Goal: Task Accomplishment & Management: Manage account settings

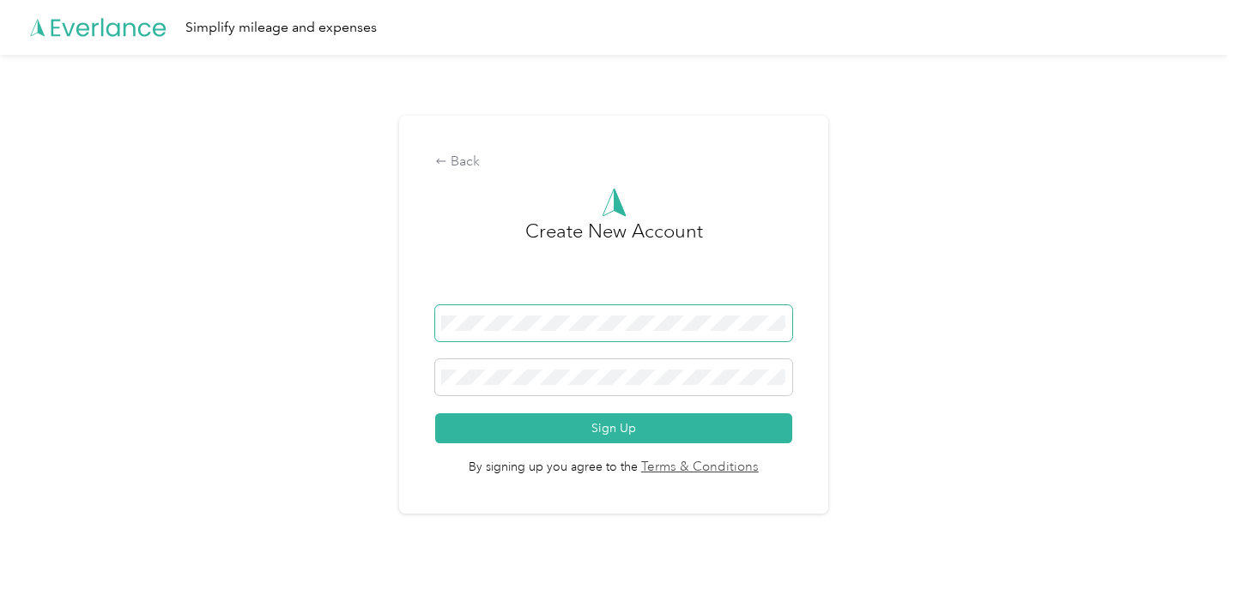
click at [542, 311] on span at bounding box center [613, 323] width 356 height 36
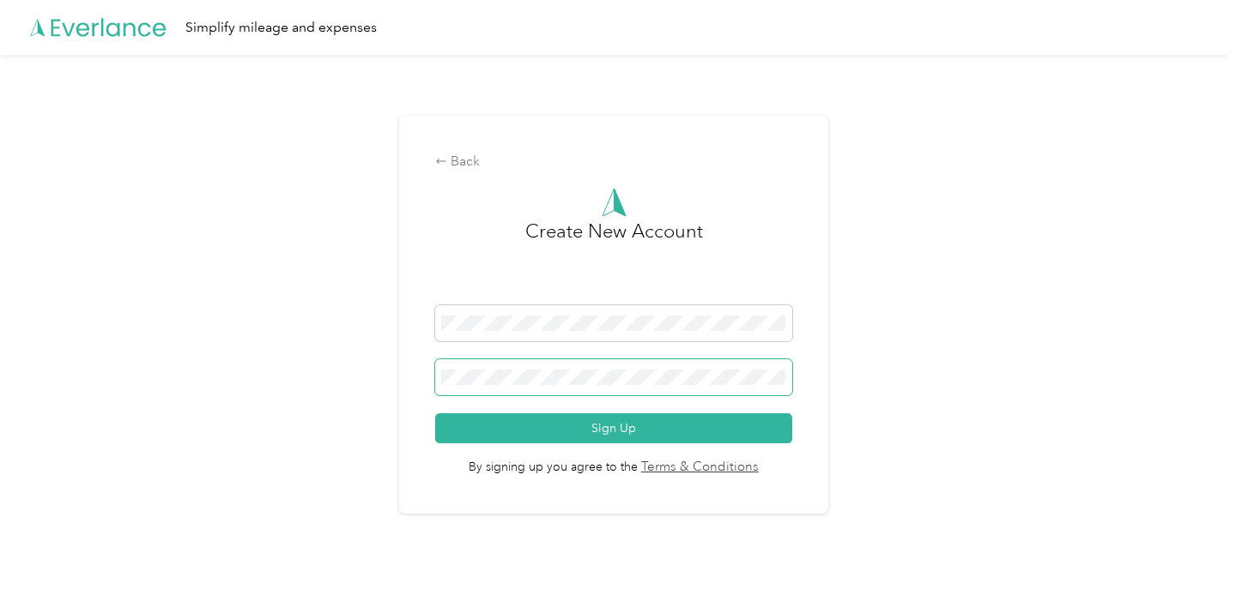
click at [435, 414] on button "Sign Up" at bounding box center [613, 429] width 356 height 30
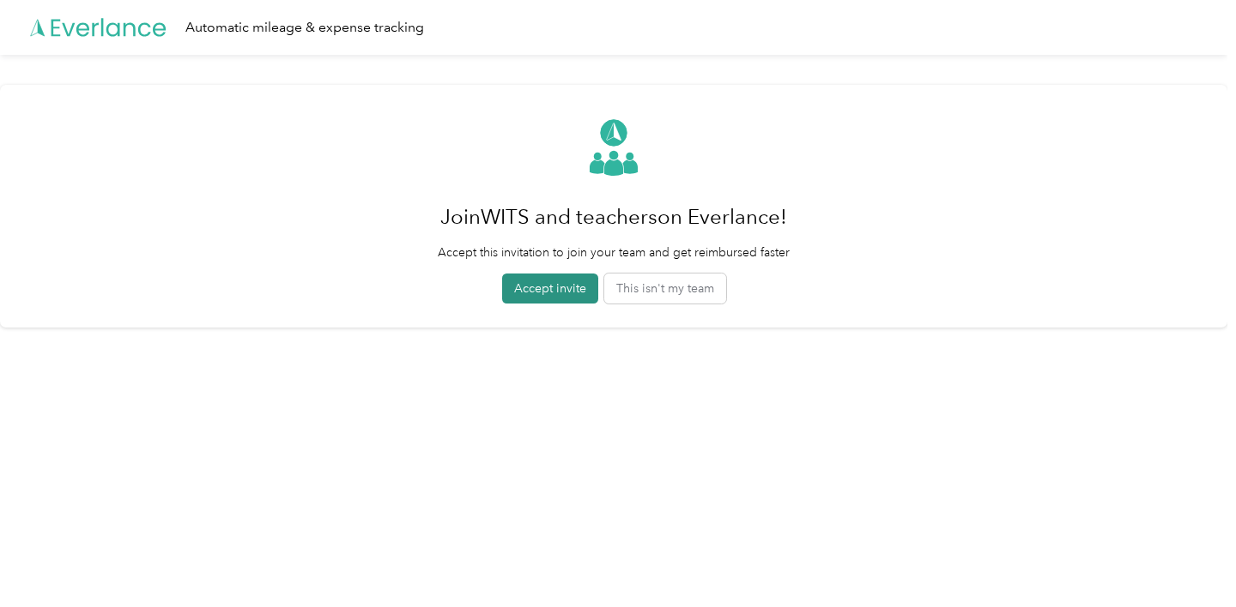
click at [538, 286] on button "Accept invite" at bounding box center [550, 289] width 96 height 30
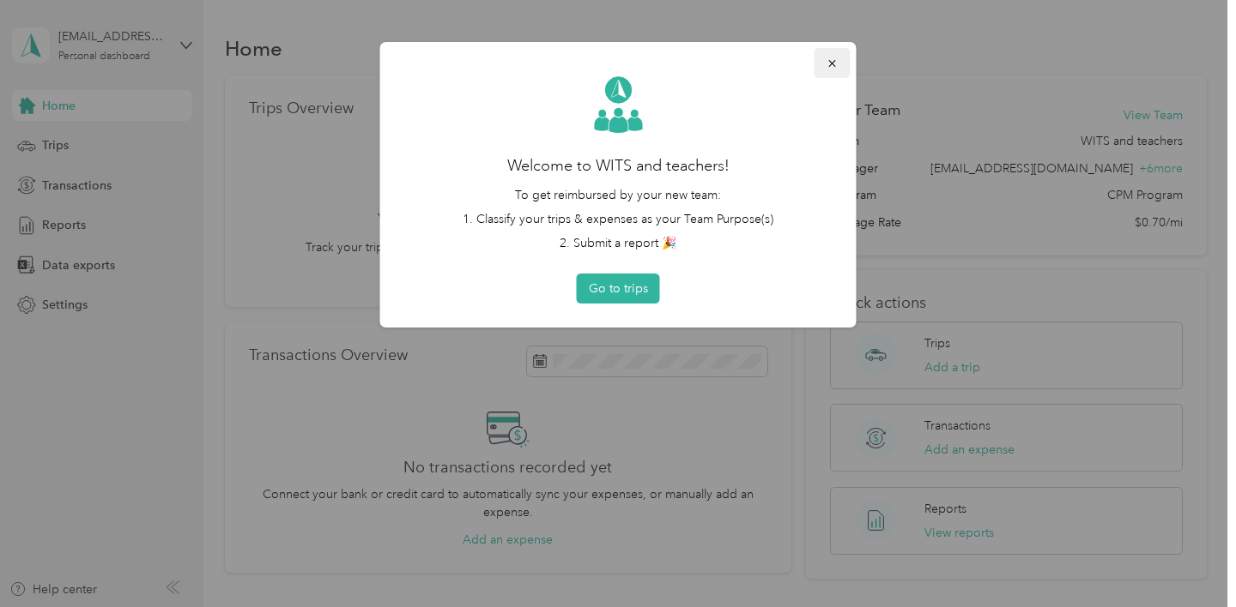
click at [826, 65] on icon "button" at bounding box center [832, 63] width 12 height 12
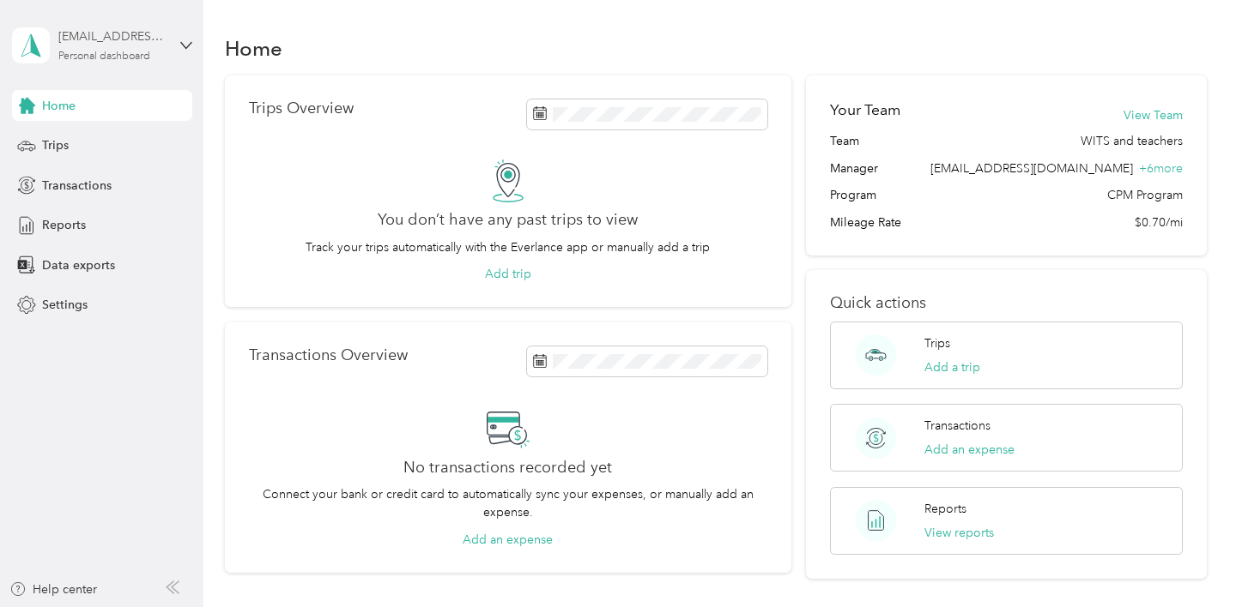
click at [93, 44] on div "[EMAIL_ADDRESS][DOMAIN_NAME]" at bounding box center [111, 36] width 107 height 18
click at [218, 330] on div "Home Trips Overview You don’t have any past trips to view Track your trips auto…" at bounding box center [715, 445] width 1024 height 890
click at [120, 160] on div "Trips" at bounding box center [102, 145] width 180 height 31
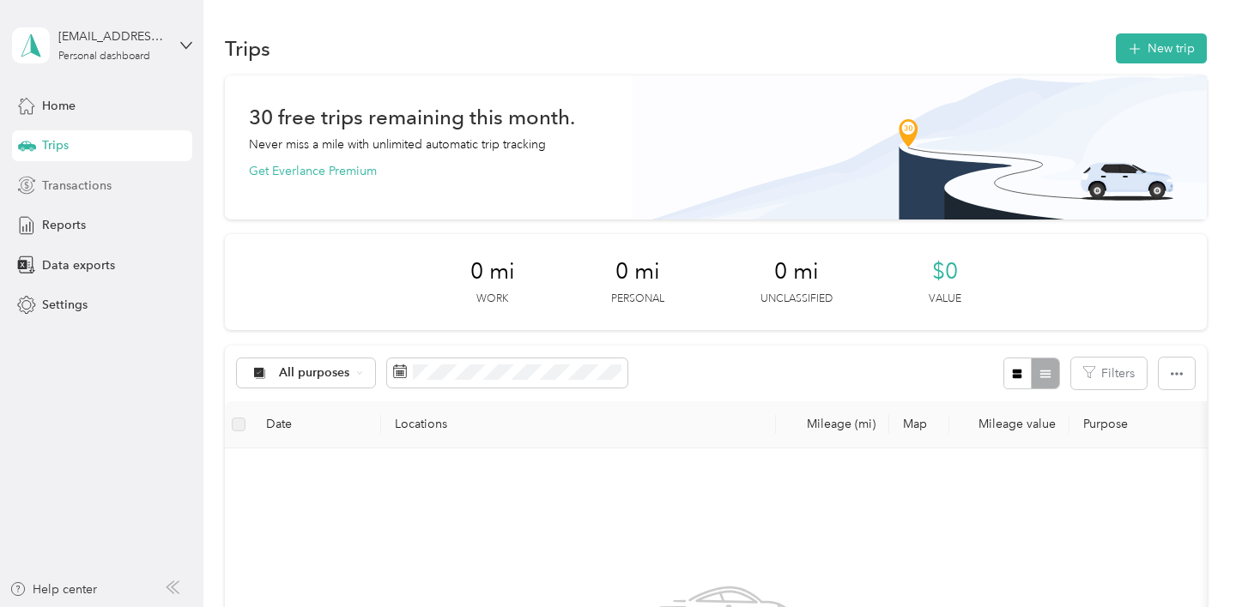
click at [135, 183] on div "Transactions" at bounding box center [102, 185] width 180 height 31
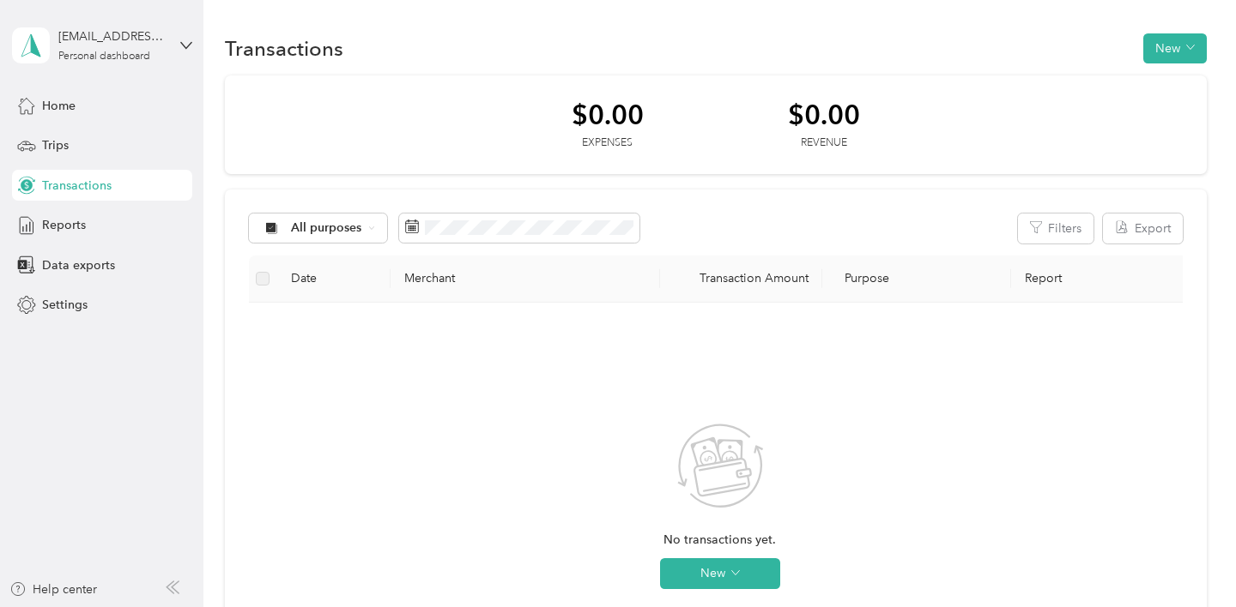
click at [129, 123] on div "Home Trips Transactions Reports Data exports Settings" at bounding box center [102, 205] width 180 height 231
click at [112, 106] on div "Home" at bounding box center [102, 105] width 180 height 31
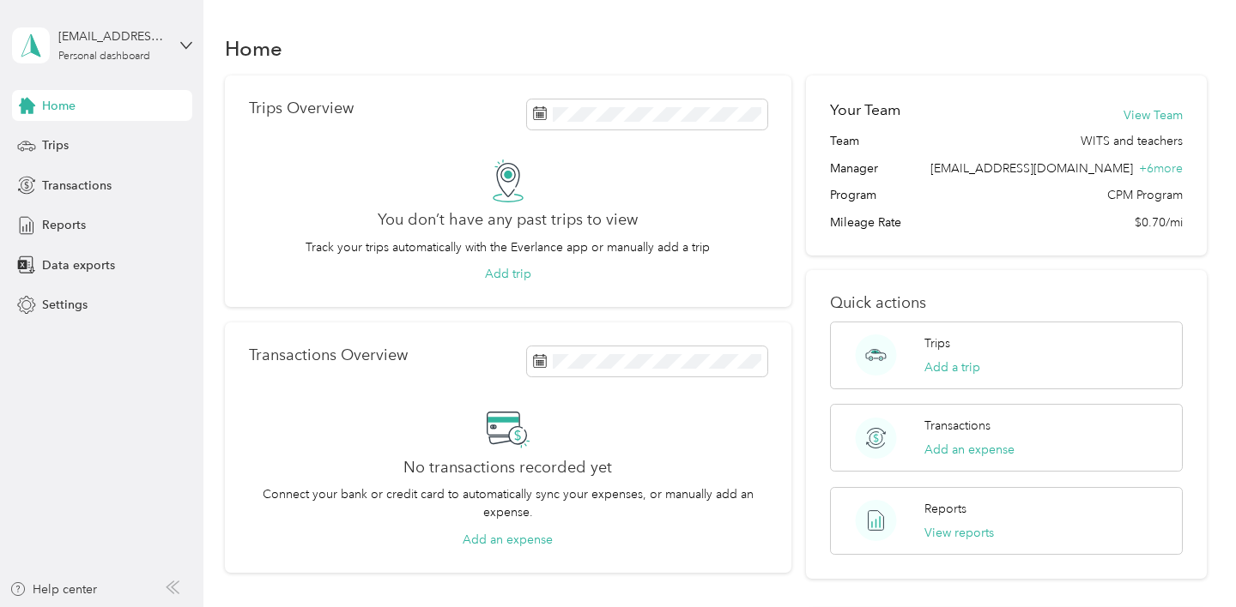
click at [171, 47] on div "[EMAIL_ADDRESS][DOMAIN_NAME] Personal dashboard" at bounding box center [102, 45] width 180 height 60
click at [138, 142] on div "Log out" at bounding box center [192, 141] width 337 height 30
